Goal: Find specific page/section: Find specific page/section

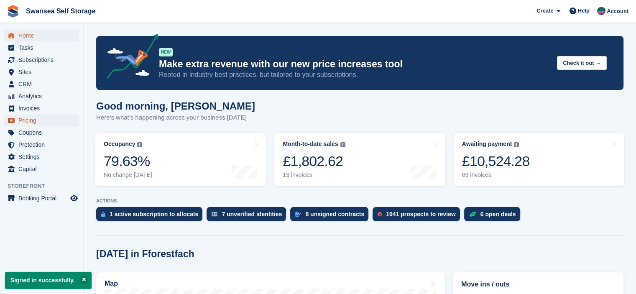
click at [36, 122] on span "Pricing" at bounding box center [43, 121] width 50 height 12
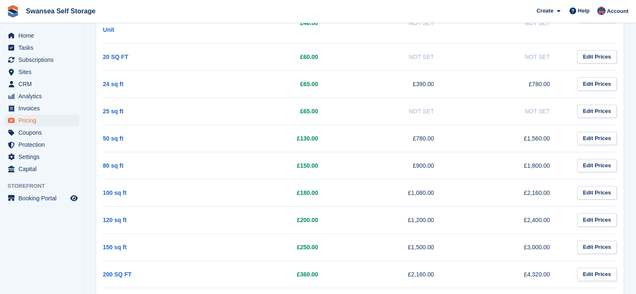
scroll to position [167, 0]
